Goal: Transaction & Acquisition: Purchase product/service

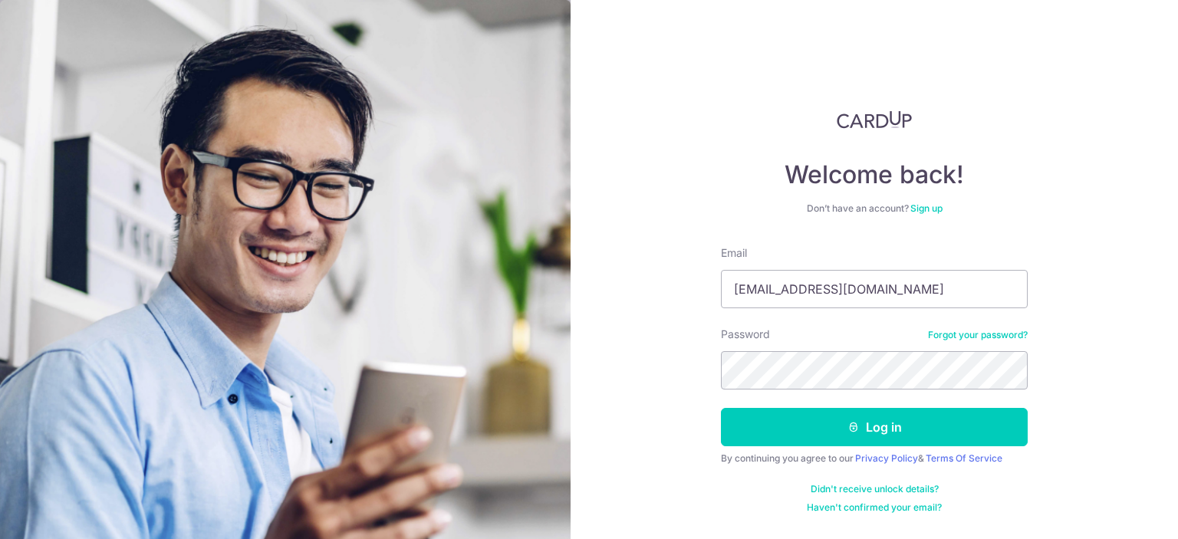
type input "[EMAIL_ADDRESS][DOMAIN_NAME]"
click at [721, 408] on button "Log in" at bounding box center [874, 427] width 307 height 38
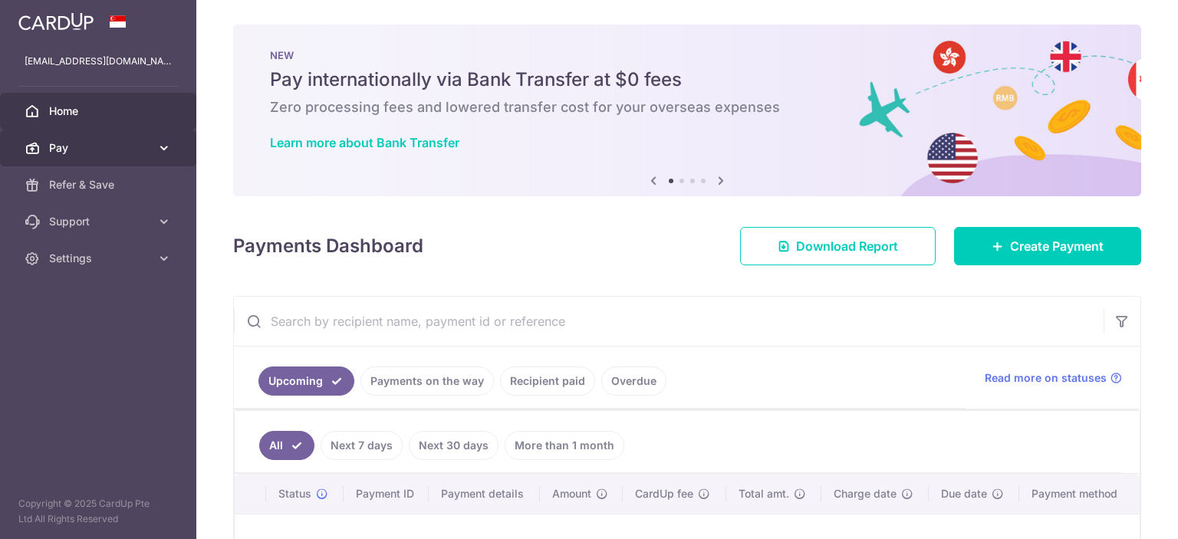
click at [156, 148] on icon at bounding box center [163, 147] width 15 height 15
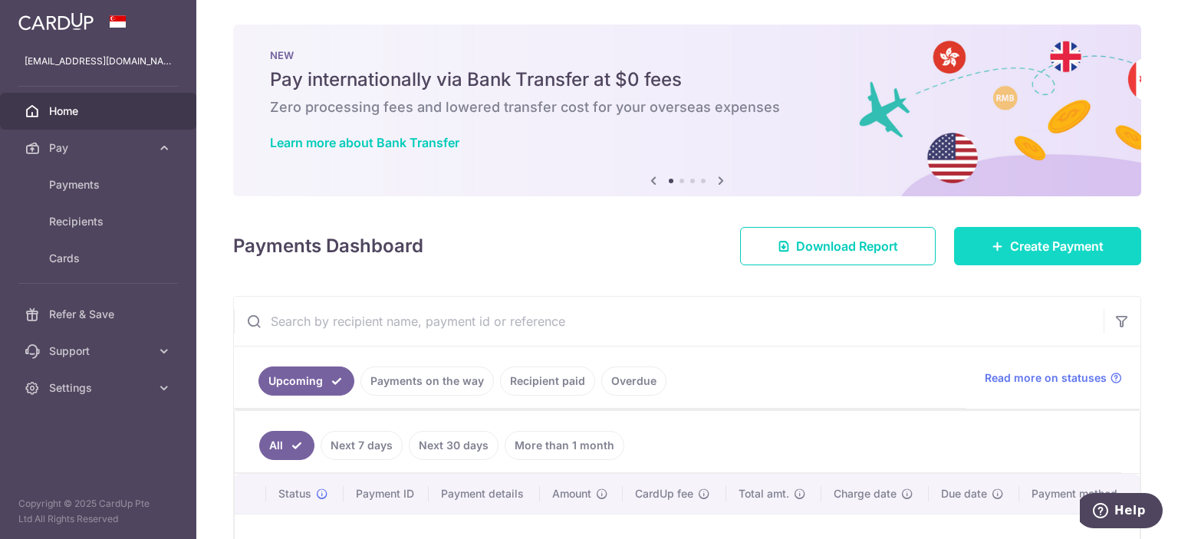
click at [1039, 249] on span "Create Payment" at bounding box center [1057, 246] width 94 height 18
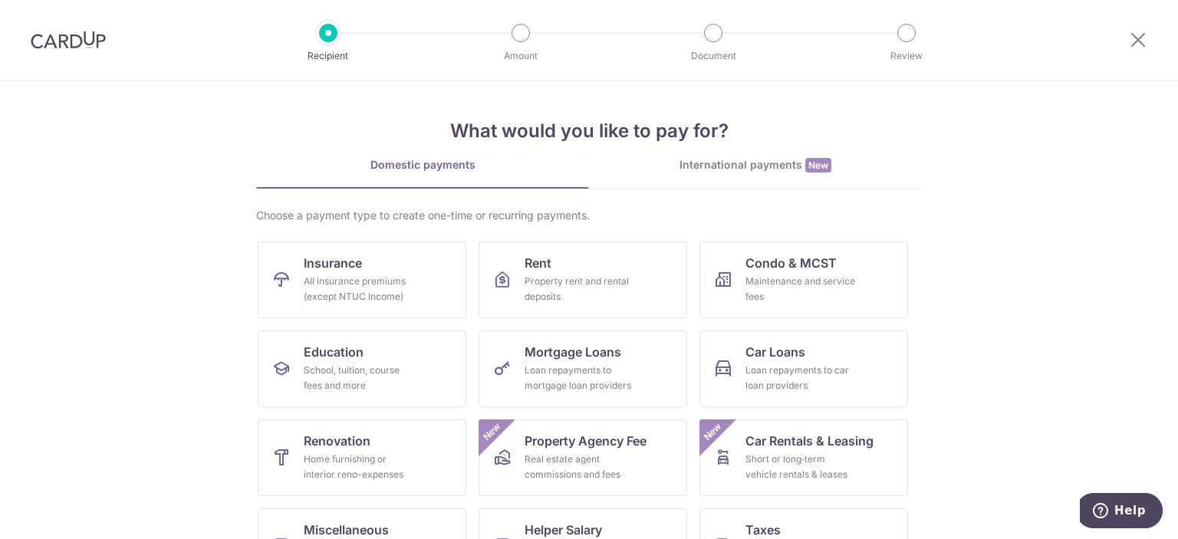
scroll to position [77, 0]
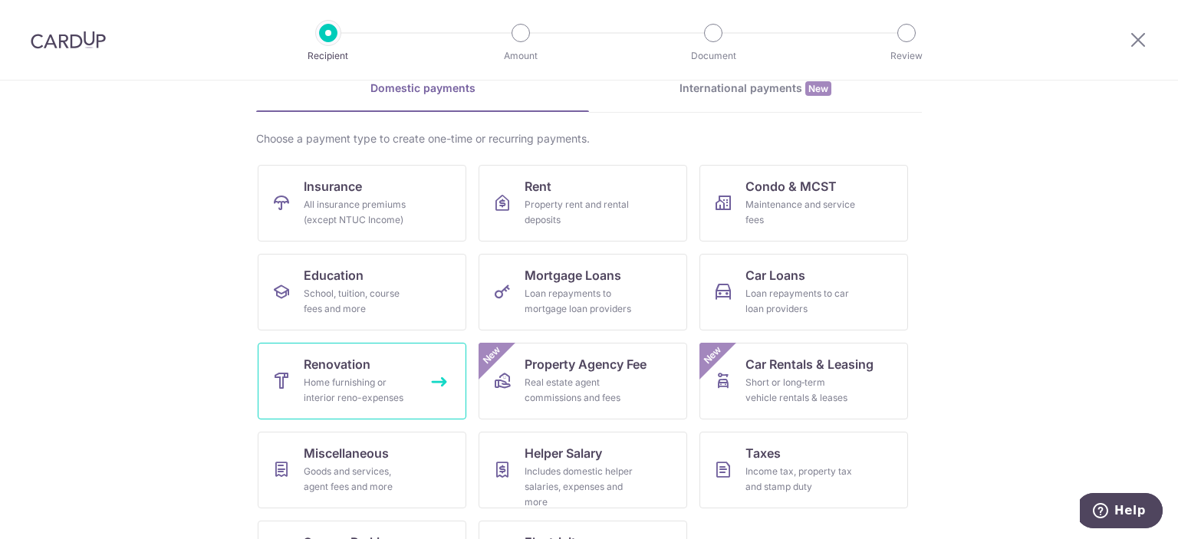
click at [397, 383] on div "Home furnishing or interior reno-expenses" at bounding box center [359, 390] width 110 height 31
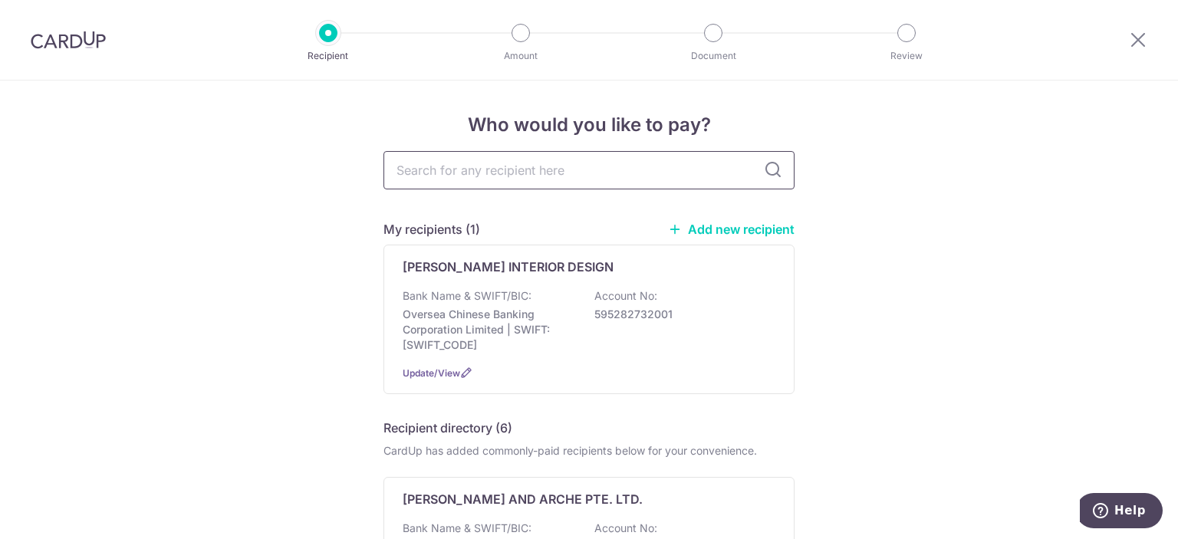
click at [486, 171] on input "text" at bounding box center [589, 170] width 411 height 38
click at [755, 229] on link "Add new recipient" at bounding box center [731, 229] width 127 height 15
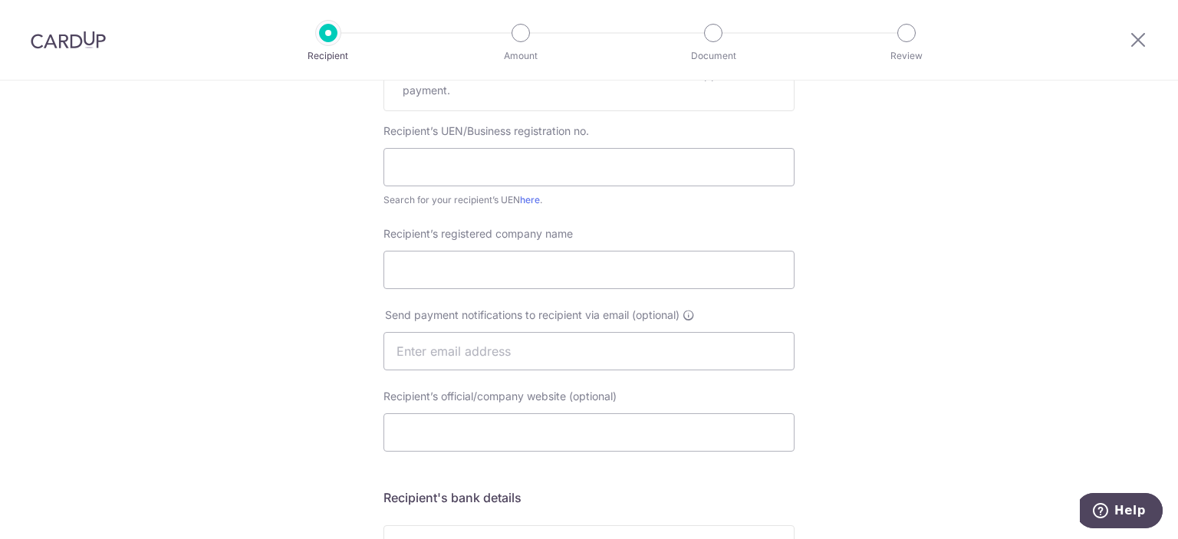
scroll to position [307, 0]
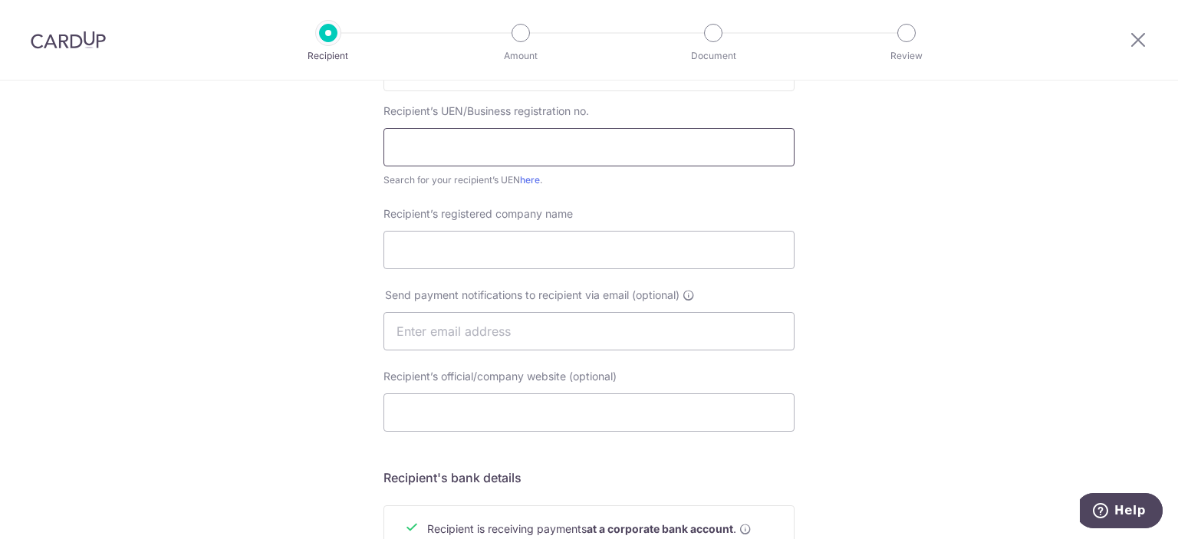
click at [569, 153] on input "text" at bounding box center [589, 147] width 411 height 38
click at [574, 246] on input "Recipient’s registered company name" at bounding box center [589, 250] width 411 height 38
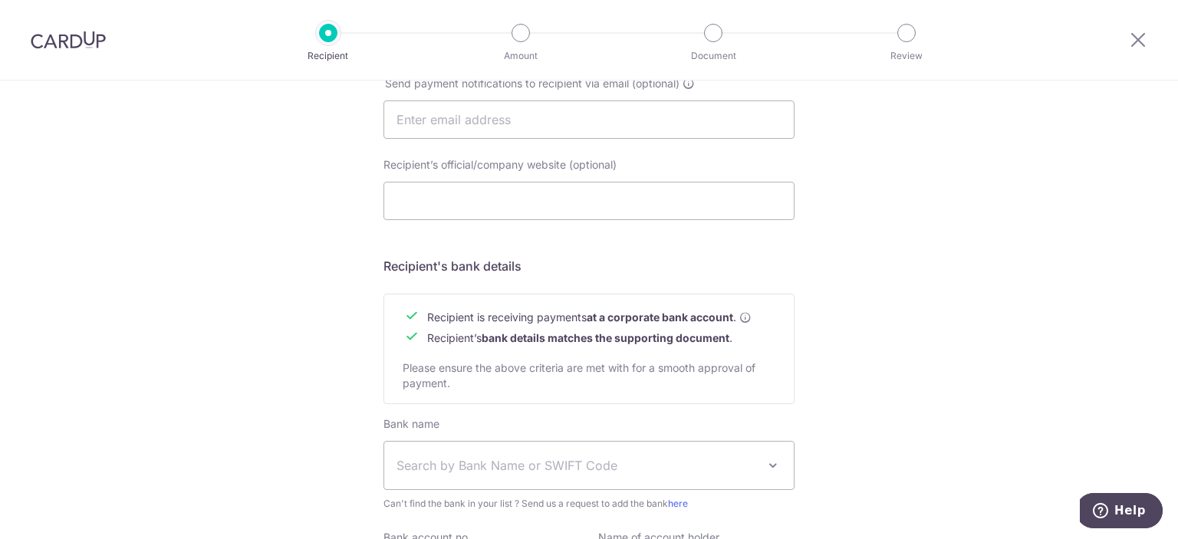
scroll to position [540, 0]
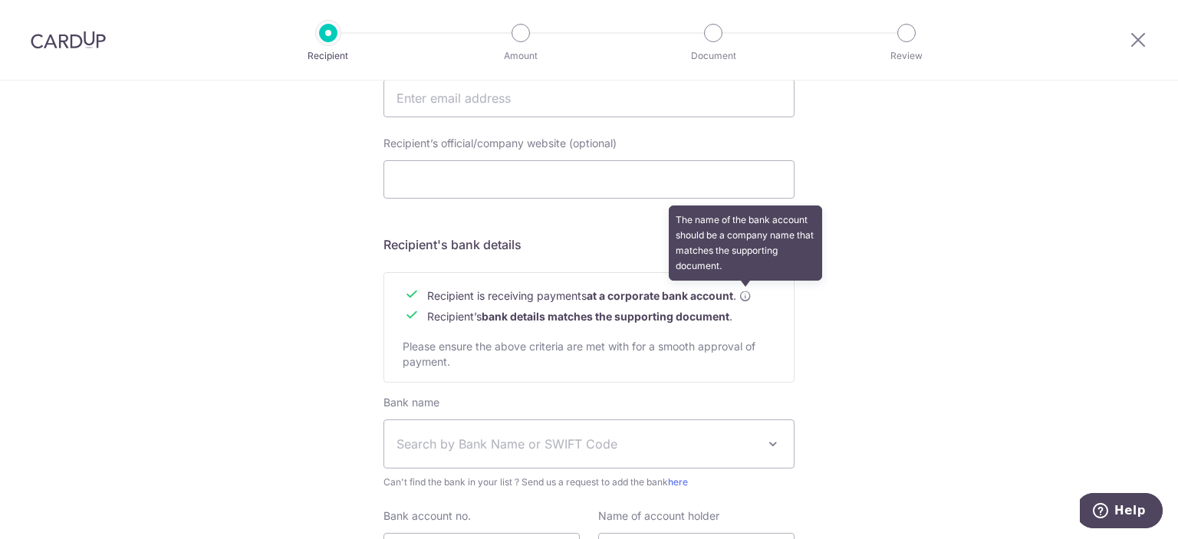
click at [748, 297] on icon at bounding box center [745, 296] width 12 height 12
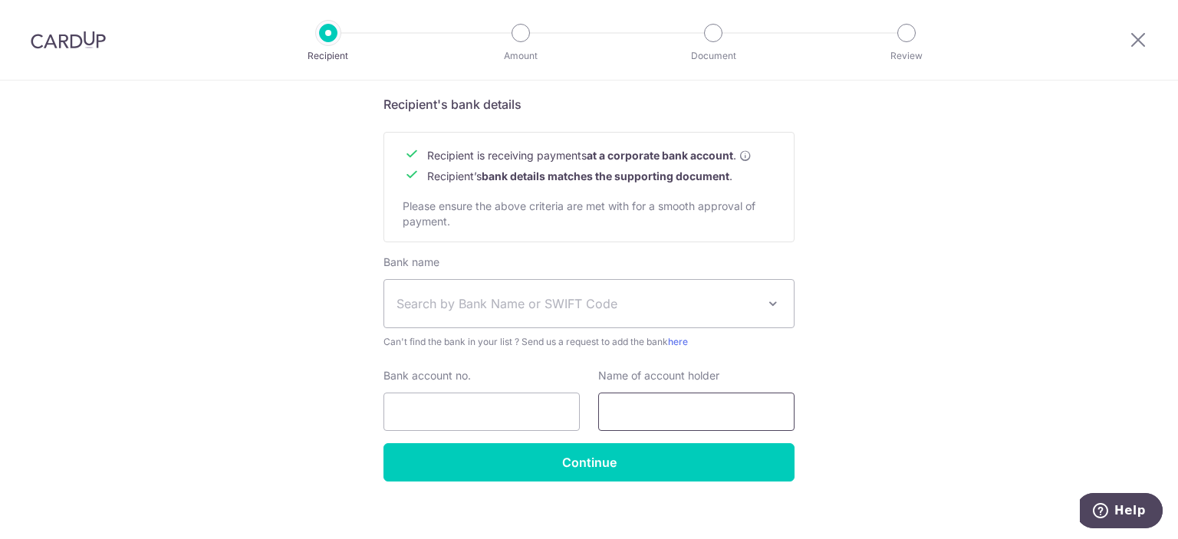
scroll to position [693, 0]
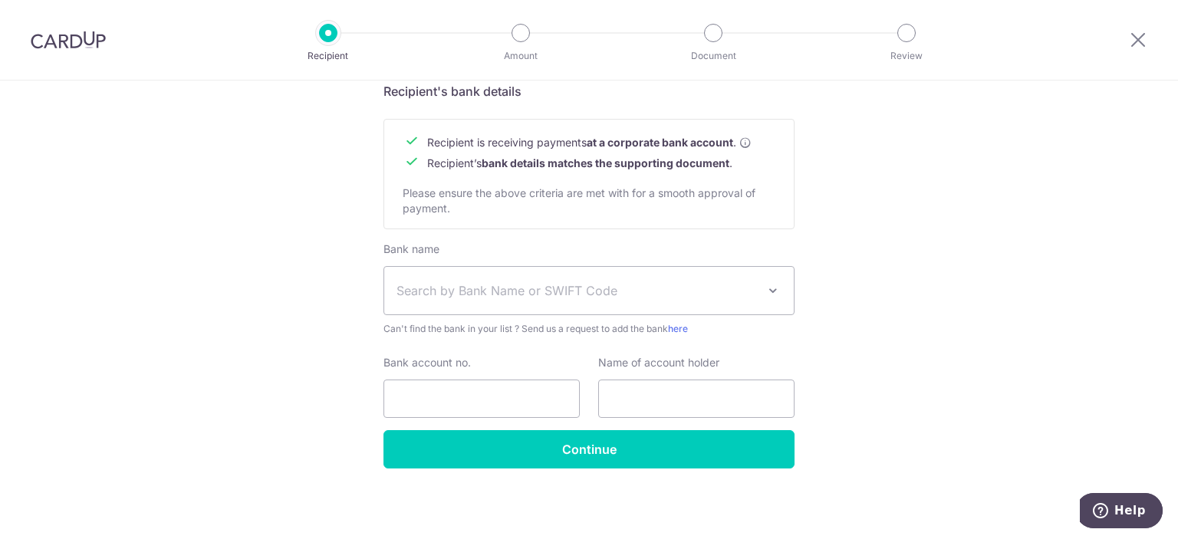
click at [634, 286] on span "Search by Bank Name or SWIFT Code" at bounding box center [577, 291] width 361 height 18
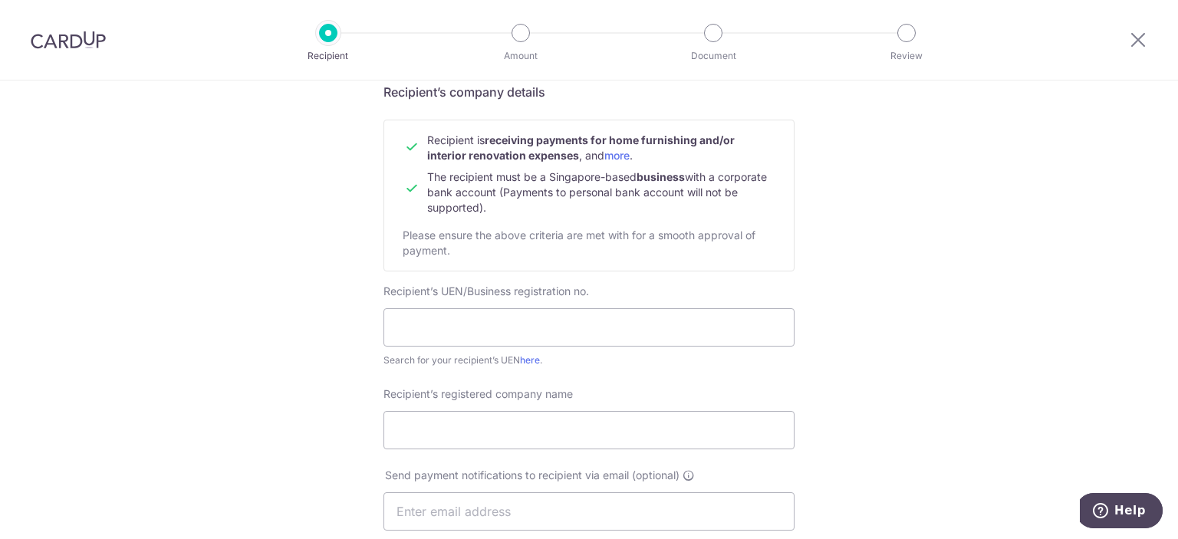
scroll to position [153, 0]
